Goal: Task Accomplishment & Management: Manage account settings

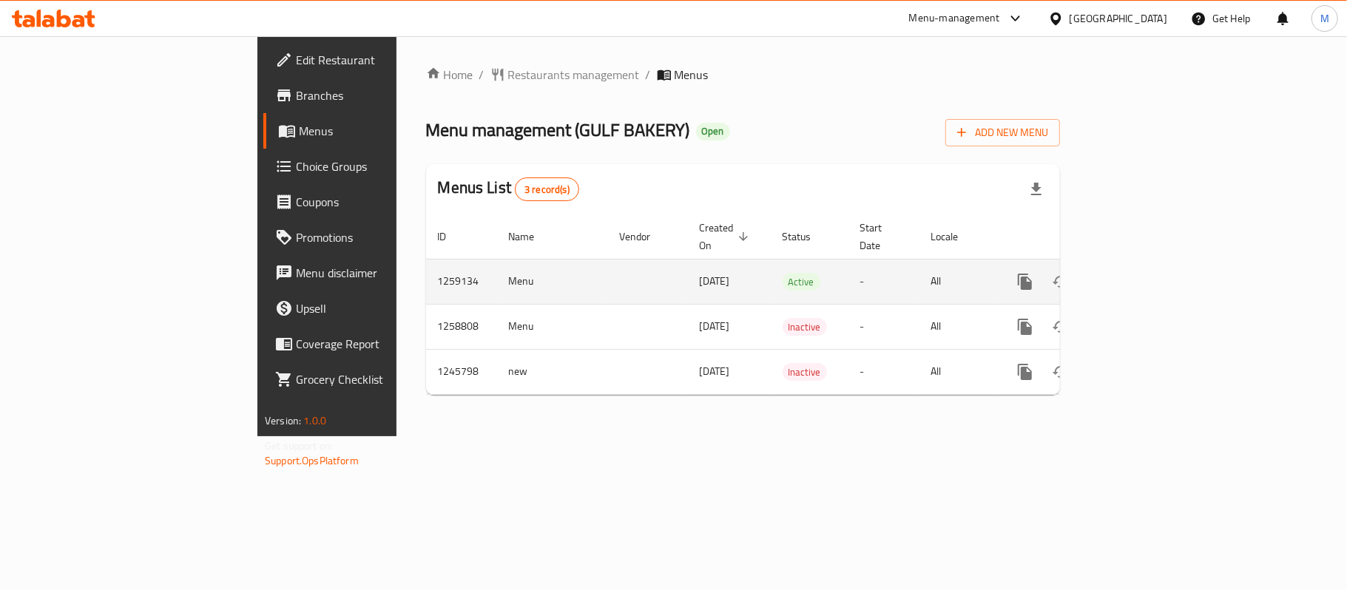
click at [1149, 264] on link "enhanced table" at bounding box center [1131, 281] width 35 height 35
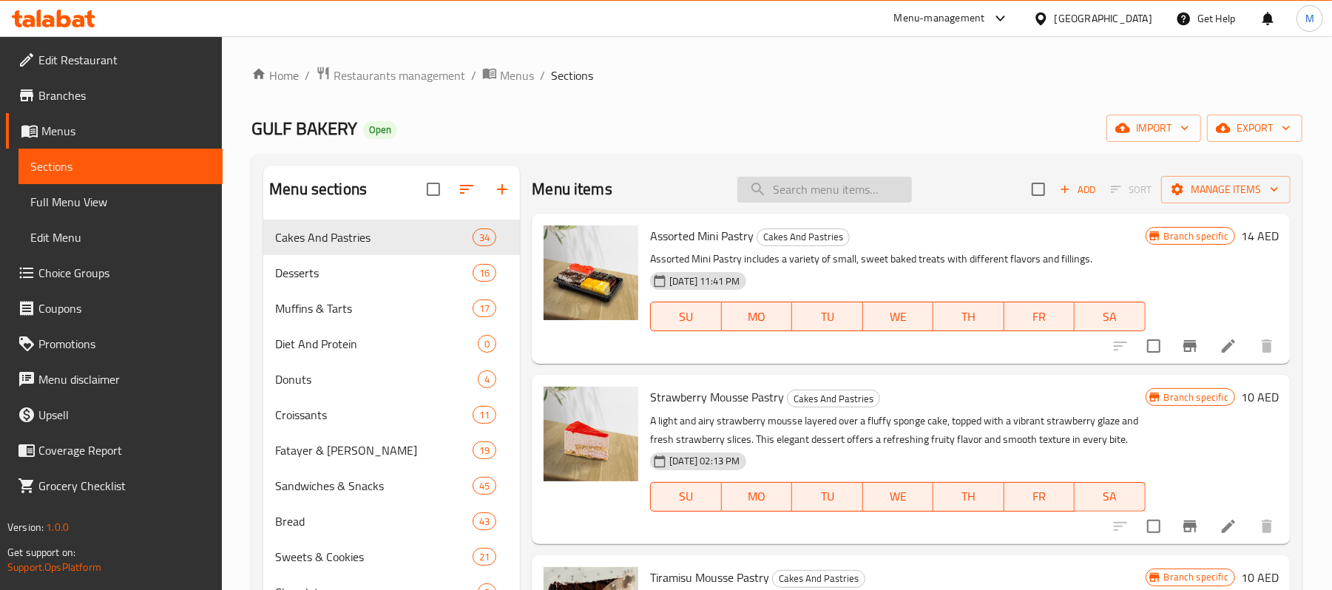
drag, startPoint x: 816, startPoint y: 213, endPoint x: 814, endPoint y: 193, distance: 20.1
click at [816, 210] on div "Menu items Add Sort Manage items" at bounding box center [911, 190] width 759 height 48
click at [814, 193] on input "search" at bounding box center [824, 190] width 175 height 26
paste input "Coconut Macarons"
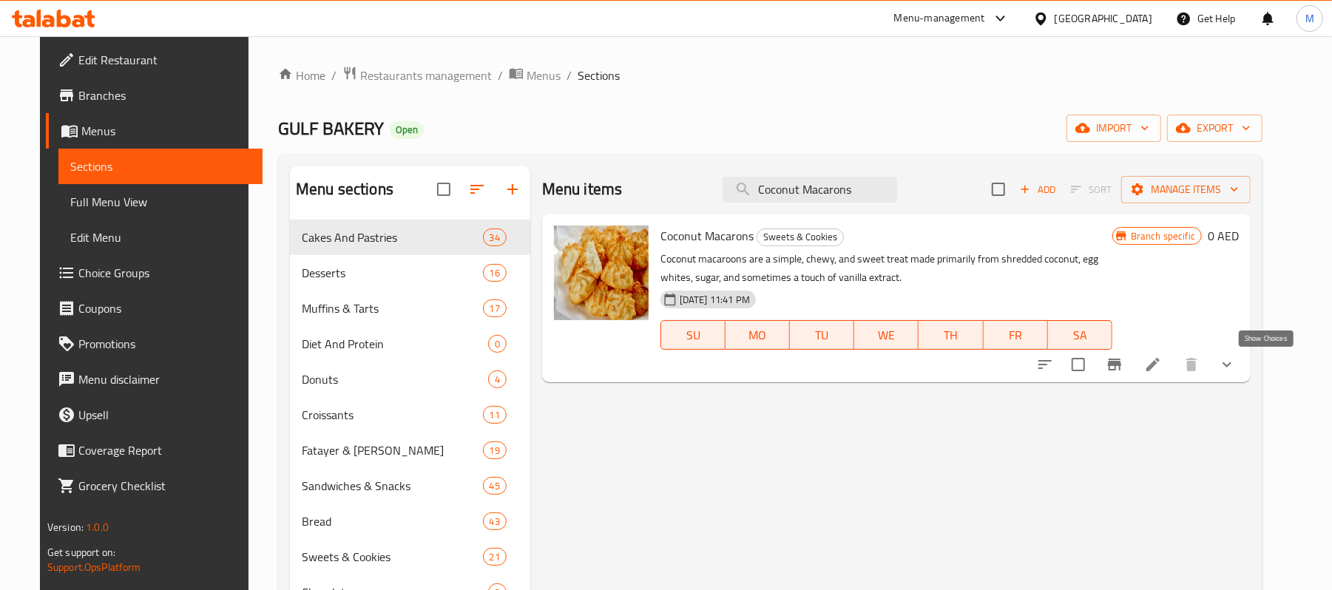
type input "Coconut Macarons"
click at [1236, 364] on icon "show more" at bounding box center [1227, 365] width 18 height 18
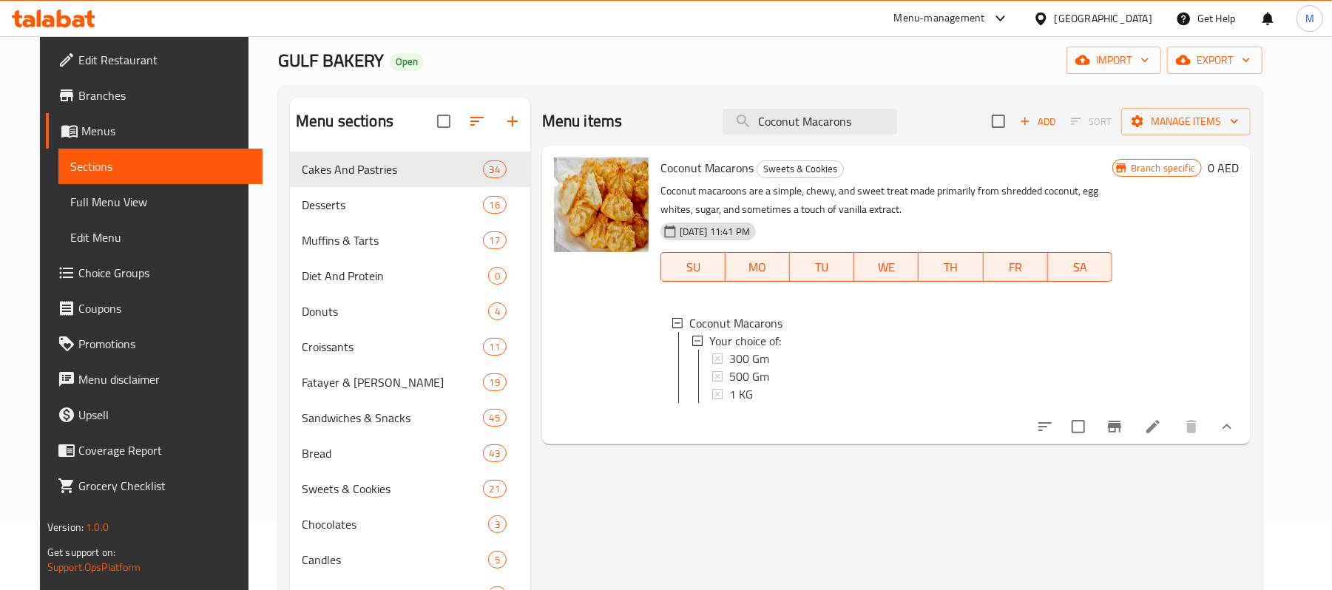
scroll to position [197, 0]
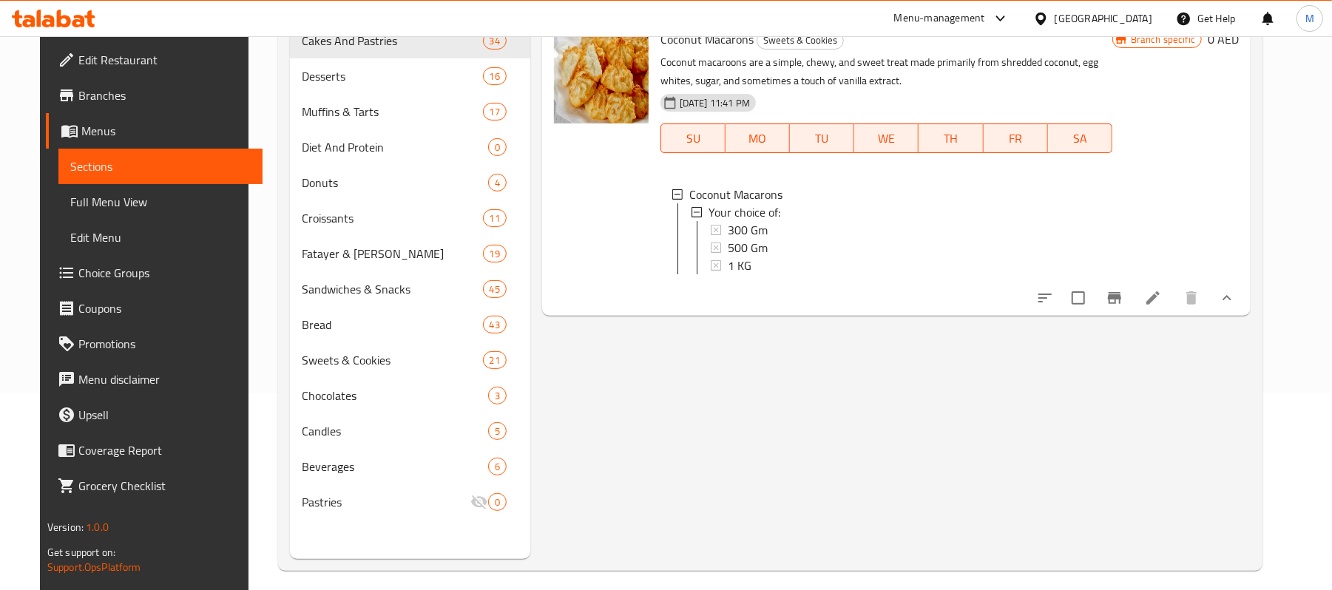
click at [1162, 307] on icon at bounding box center [1153, 298] width 18 height 18
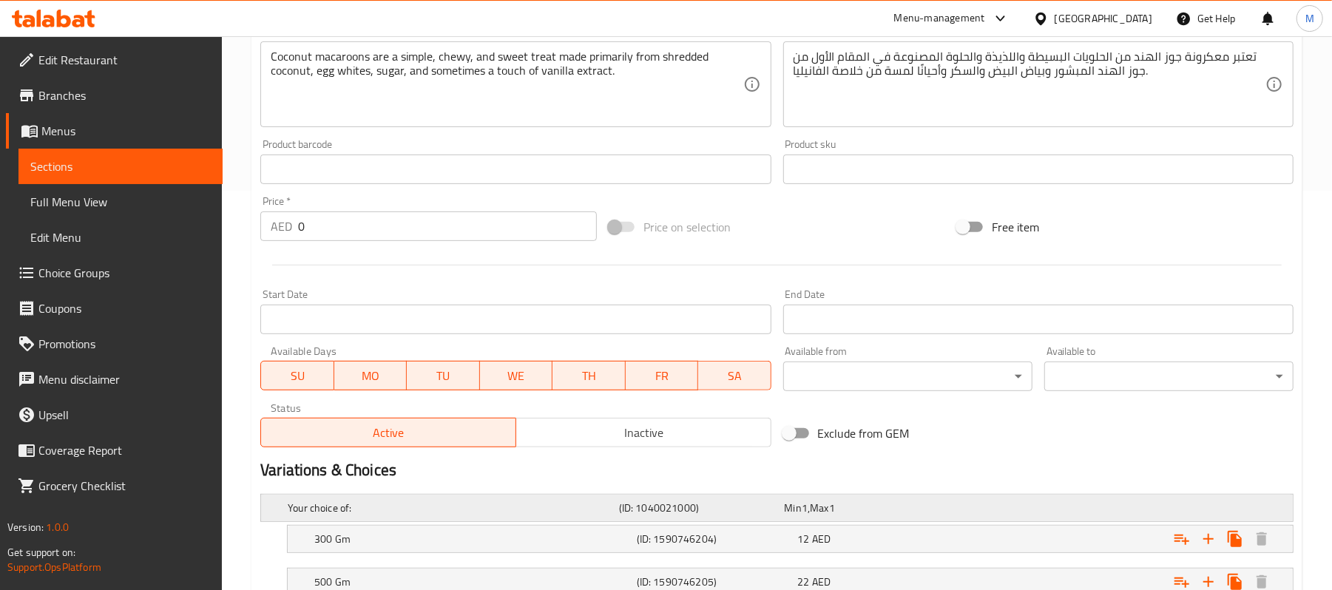
scroll to position [554, 0]
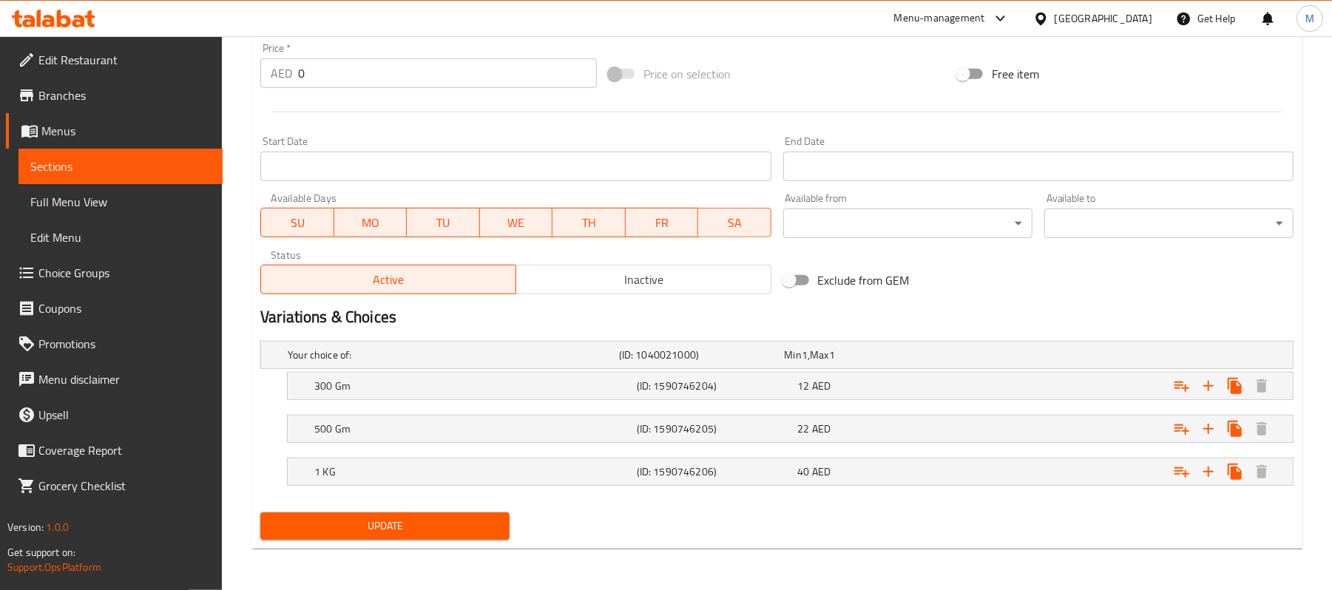
drag, startPoint x: 645, startPoint y: 382, endPoint x: 790, endPoint y: 415, distance: 148.7
click at [649, 383] on h5 "(ID: 1590746204)" at bounding box center [714, 386] width 155 height 15
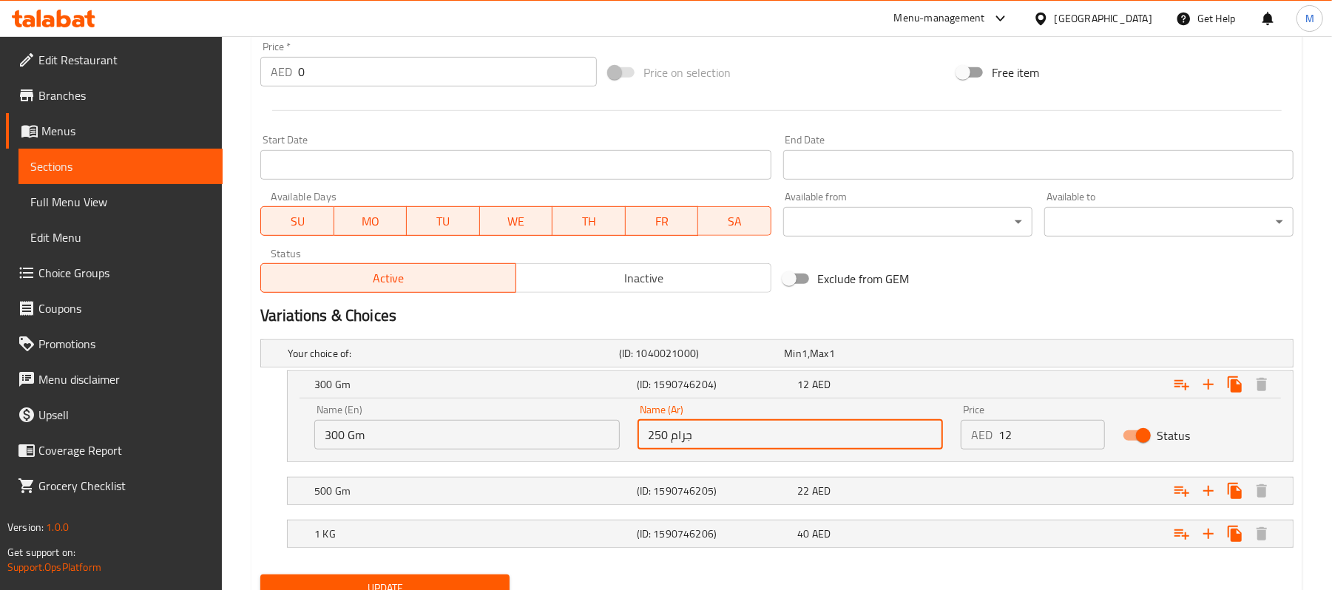
drag, startPoint x: 666, startPoint y: 442, endPoint x: 625, endPoint y: 441, distance: 41.4
click at [625, 441] on div "Name (En) 300 Gm Name (En) Name (Ar) 250 جرام Name (Ar) Price AED 12 Price Stat…" at bounding box center [789, 427] width 969 height 63
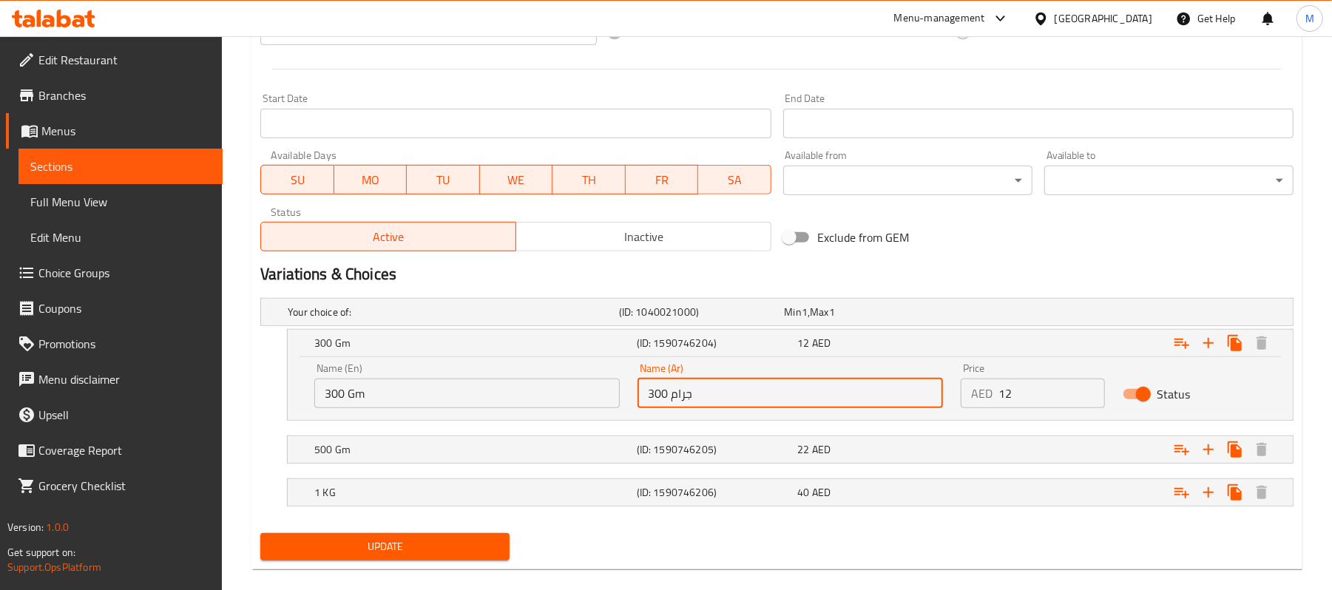
scroll to position [618, 0]
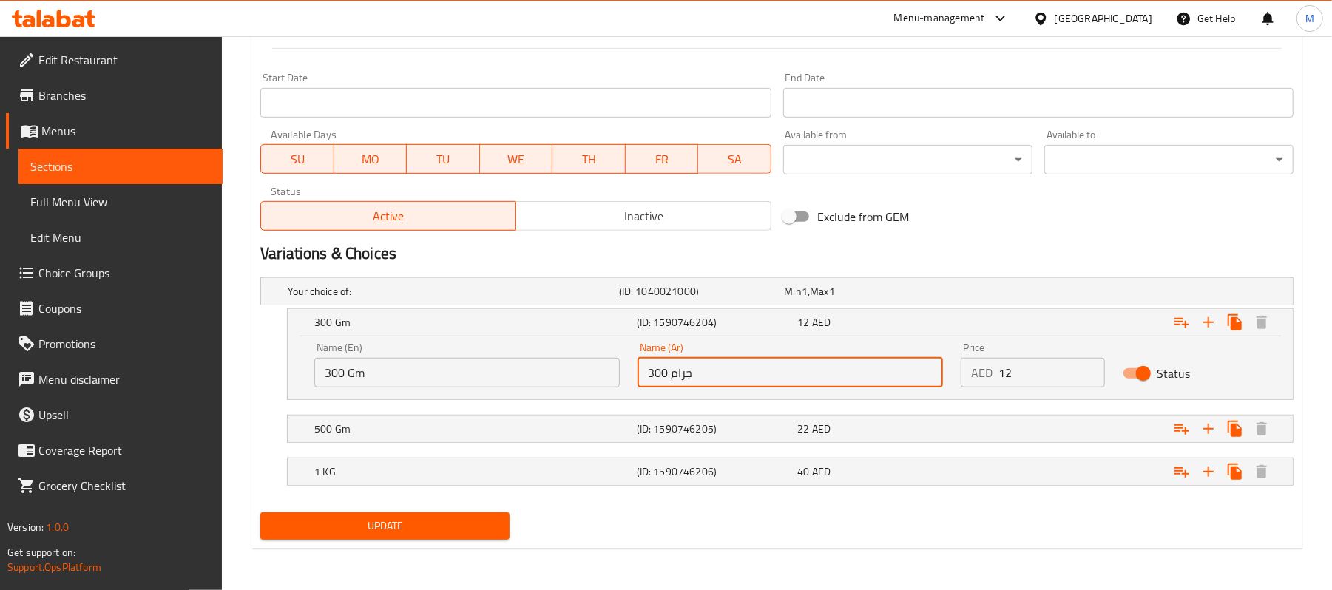
type input "300 جرام"
click at [435, 543] on div "Update" at bounding box center [384, 526] width 261 height 39
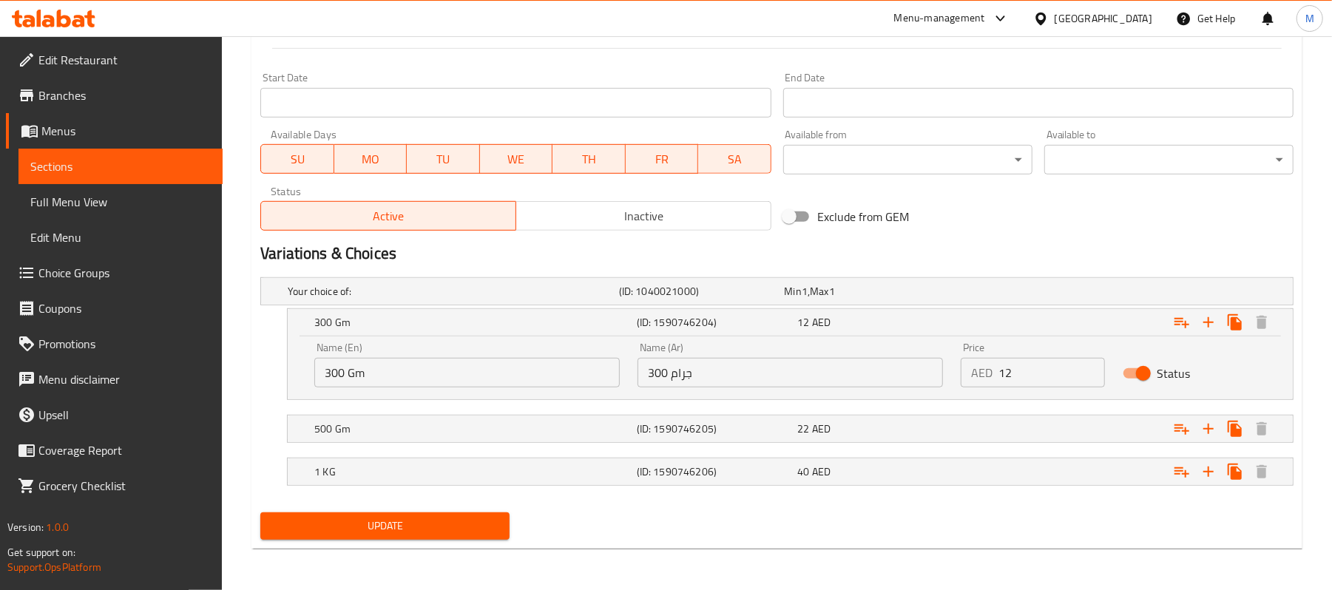
click at [433, 531] on span "Update" at bounding box center [385, 526] width 226 height 18
